Goal: Use online tool/utility: Utilize a website feature to perform a specific function

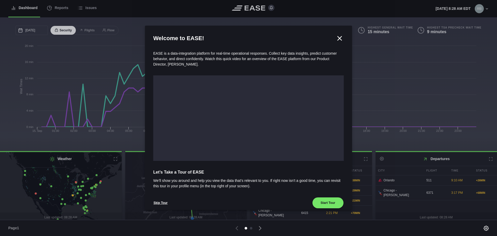
click at [338, 38] on icon at bounding box center [340, 38] width 4 height 4
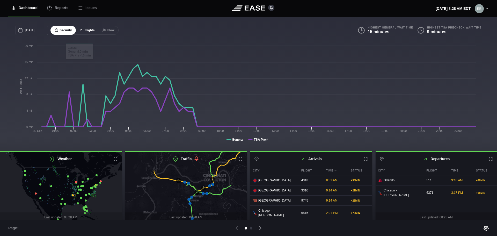
click at [87, 31] on button "Flights" at bounding box center [86, 30] width 23 height 9
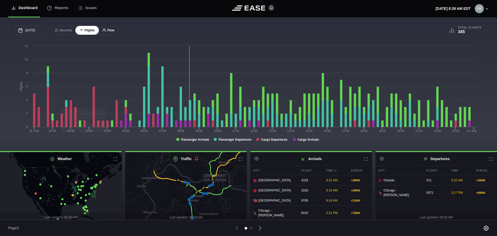
click at [107, 28] on button "Flow" at bounding box center [108, 30] width 20 height 9
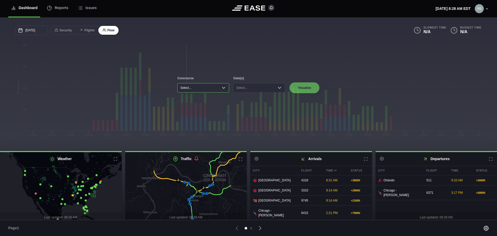
click at [223, 89] on button "Select..." at bounding box center [203, 87] width 52 height 9
click at [223, 86] on button "Select..." at bounding box center [203, 87] width 52 height 9
click at [219, 89] on button "Select..." at bounding box center [203, 87] width 52 height 9
click at [210, 101] on li "Concourse A" at bounding box center [203, 98] width 49 height 7
click at [264, 85] on button "Select..." at bounding box center [259, 87] width 52 height 9
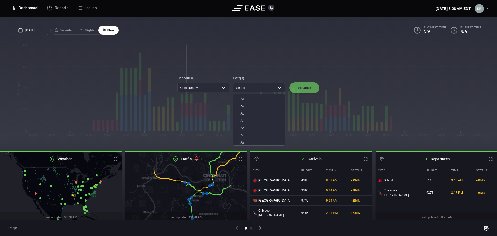
click at [244, 106] on li "A2" at bounding box center [259, 105] width 49 height 7
click at [303, 85] on button "Visualize" at bounding box center [304, 87] width 30 height 11
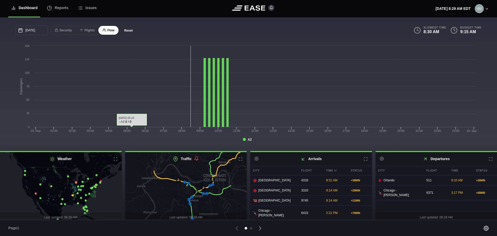
click at [131, 32] on button "Reset" at bounding box center [128, 30] width 17 height 5
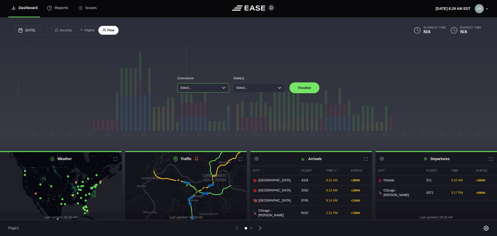
click at [207, 89] on button "Select..." at bounding box center [203, 87] width 52 height 9
click at [203, 98] on li "Concourse A" at bounding box center [203, 98] width 49 height 7
click at [254, 84] on button "Select..." at bounding box center [259, 87] width 52 height 9
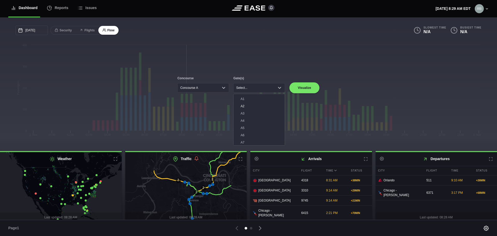
click at [256, 108] on li "A2" at bounding box center [259, 105] width 49 height 7
click at [301, 87] on button "Visualize" at bounding box center [304, 87] width 30 height 11
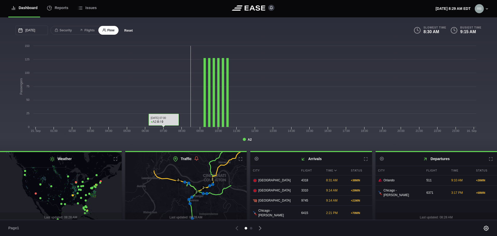
click at [123, 32] on button "Reset" at bounding box center [128, 30] width 17 height 5
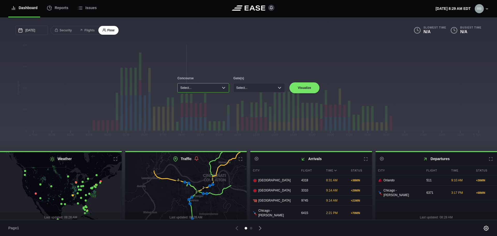
click at [214, 91] on button "Select..." at bounding box center [203, 87] width 52 height 9
click at [213, 98] on li "Concourse A" at bounding box center [203, 98] width 49 height 7
click at [251, 85] on button "Select..." at bounding box center [259, 87] width 52 height 9
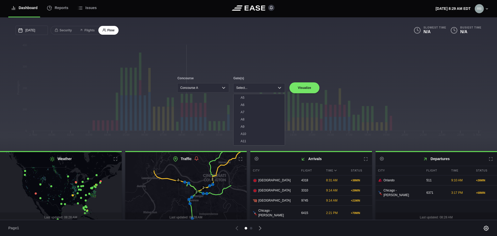
scroll to position [78, 0]
click at [251, 122] on li "A15" at bounding box center [259, 122] width 49 height 7
click at [306, 83] on div "Concourse Concourse A Gate(s) A15 A1 A2 A3 A4 A5 A6 A7 A8 A9 A10 A11 A12 A13 A1…" at bounding box center [248, 84] width 497 height 134
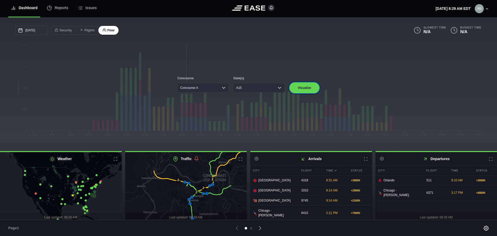
click at [297, 93] on button "Visualize" at bounding box center [304, 87] width 30 height 11
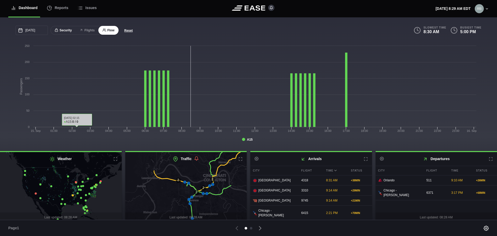
click at [68, 29] on button "Security" at bounding box center [62, 30] width 25 height 9
